Goal: Information Seeking & Learning: Learn about a topic

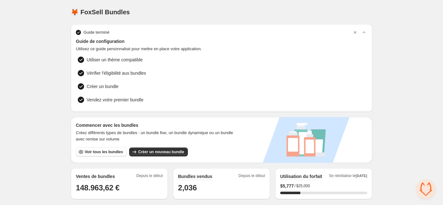
scroll to position [0, 0]
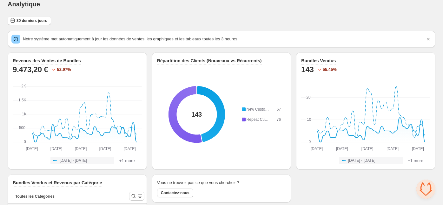
scroll to position [8, 0]
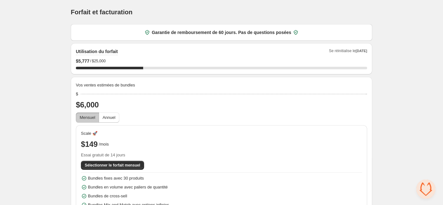
scroll to position [31, 0]
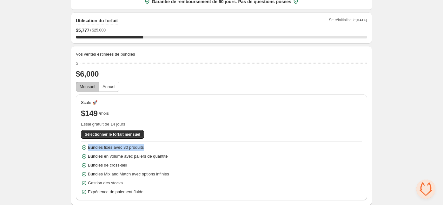
drag, startPoint x: 144, startPoint y: 147, endPoint x: 84, endPoint y: 149, distance: 60.1
click at [84, 149] on div "Bundles fixes avec 30 produits Bundles en volume avec paliers de quantité Bundl…" at bounding box center [221, 169] width 281 height 51
click at [105, 85] on span "Annuel" at bounding box center [109, 86] width 13 height 5
click at [86, 85] on span "Mensuel" at bounding box center [88, 86] width 16 height 5
click at [109, 87] on span "Annuel" at bounding box center [109, 86] width 13 height 5
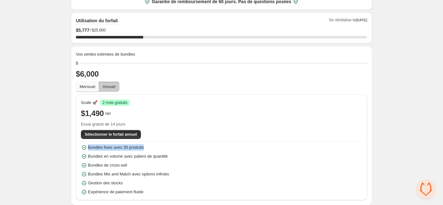
click at [81, 85] on span "Mensuel" at bounding box center [88, 86] width 16 height 5
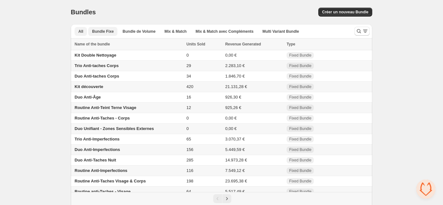
click at [98, 31] on span "Bundle Fixe" at bounding box center [103, 31] width 22 height 5
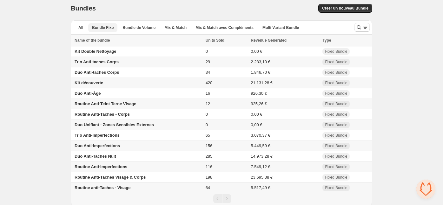
scroll to position [3, 0]
click at [125, 26] on span "Bundle de Volume" at bounding box center [139, 28] width 33 height 5
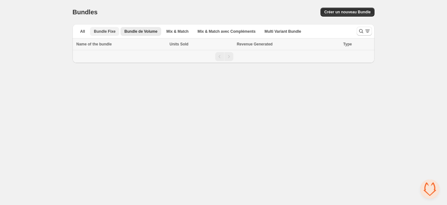
click at [107, 30] on span "Bundle Fixe" at bounding box center [105, 31] width 22 height 5
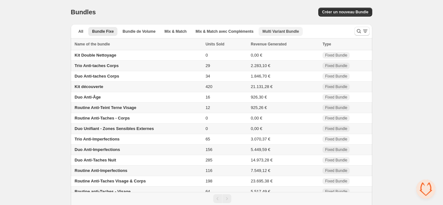
click at [269, 33] on span "Multi Variant Bundle" at bounding box center [281, 31] width 37 height 5
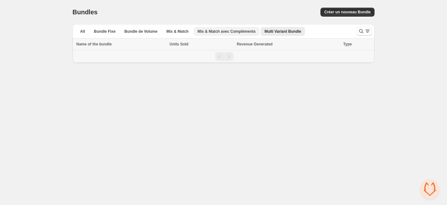
click at [221, 35] on button "Mix & Match avec Compléments" at bounding box center [226, 31] width 66 height 9
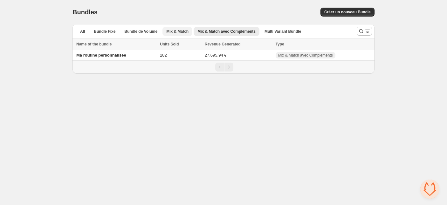
click at [179, 32] on span "Mix & Match" at bounding box center [177, 31] width 22 height 5
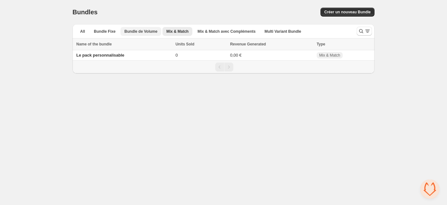
click at [127, 31] on span "Bundle de Volume" at bounding box center [140, 31] width 33 height 5
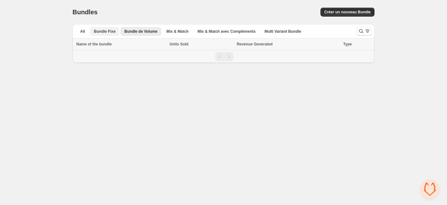
click at [103, 30] on span "Bundle Fixe" at bounding box center [105, 31] width 22 height 5
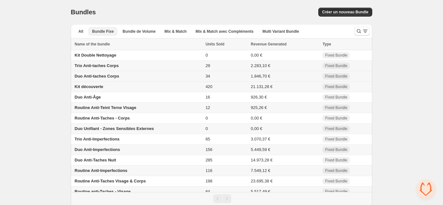
scroll to position [4, 0]
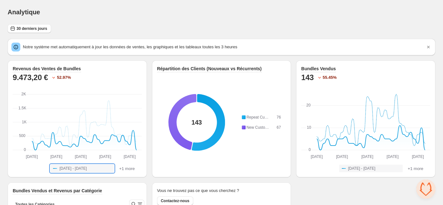
click at [87, 167] on span "[DATE] - [DATE]" at bounding box center [72, 168] width 27 height 5
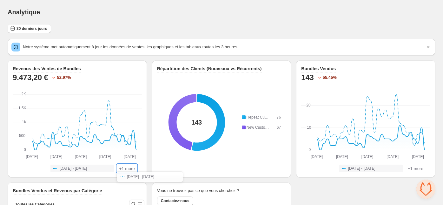
click at [125, 168] on button "+1 more" at bounding box center [126, 169] width 19 height 8
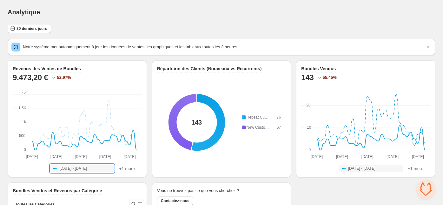
click at [87, 169] on span "[DATE] - [DATE]" at bounding box center [72, 168] width 27 height 5
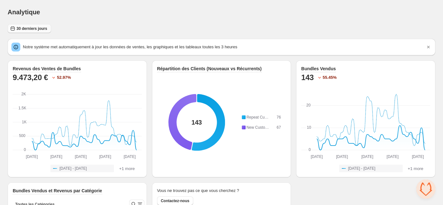
click at [19, 29] on span "30 derniers jours" at bounding box center [32, 28] width 31 height 5
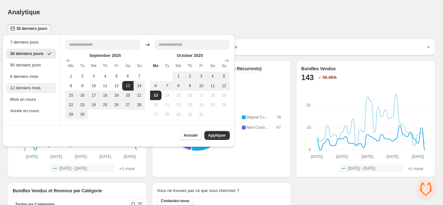
click at [30, 90] on div "12 derniers mois" at bounding box center [31, 88] width 42 height 6
type input "**********"
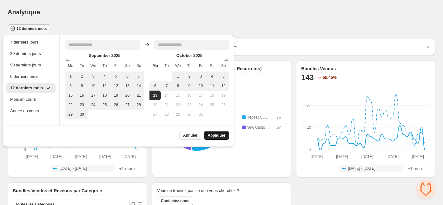
click at [216, 137] on span "Appliquer" at bounding box center [217, 135] width 18 height 5
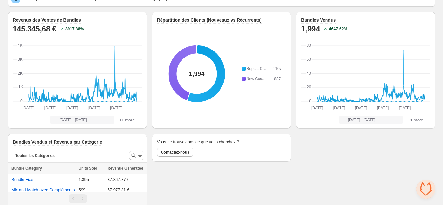
scroll to position [56, 0]
